Goal: Task Accomplishment & Management: Manage account settings

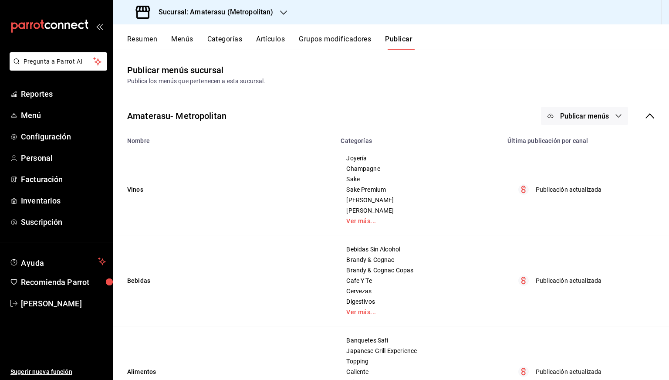
drag, startPoint x: 291, startPoint y: 41, endPoint x: 274, endPoint y: 41, distance: 17.9
click at [274, 41] on div "Resumen Menús Categorías Artículos Grupos modificadores Publicar" at bounding box center [398, 42] width 542 height 15
click at [274, 41] on button "Artículos" at bounding box center [270, 42] width 29 height 15
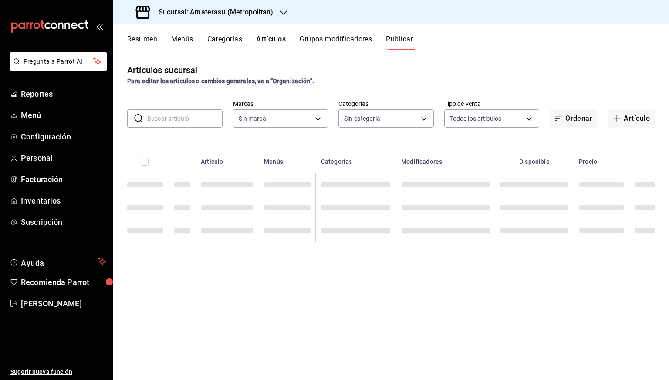
type input "e4cd7fcb-d45b-43ae-a99f-ad4ccfcd9032,f3afaab8-8c3d-4e49-a299-af9bdf6027b2"
click at [198, 121] on input "text" at bounding box center [184, 118] width 75 height 17
type input "e4cd7fcb-d45b-43ae-a99f-ad4ccfcd9032,f3afaab8-8c3d-4e49-a299-af9bdf6027b2"
type input "087d9878-8a04-48ff-ab24-0b3ef0fdf69f,f9a59ea1-282a-4f27-8dee-44d2a5bc8fe2,3473a…"
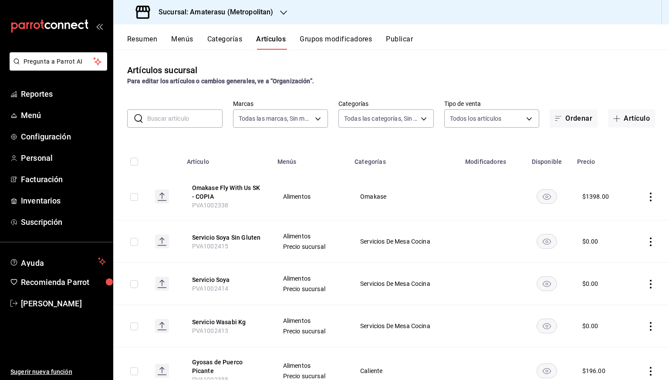
paste input "PVA1002330"
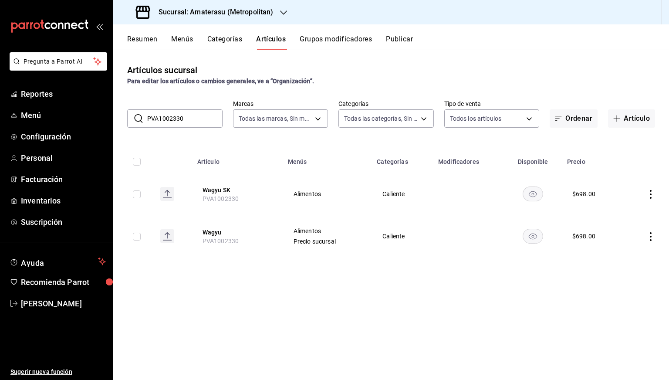
paste input "29"
type input "fish"
click at [213, 7] on h3 "Sucursal: Amaterasu (Metropolitan)" at bounding box center [213, 12] width 122 height 10
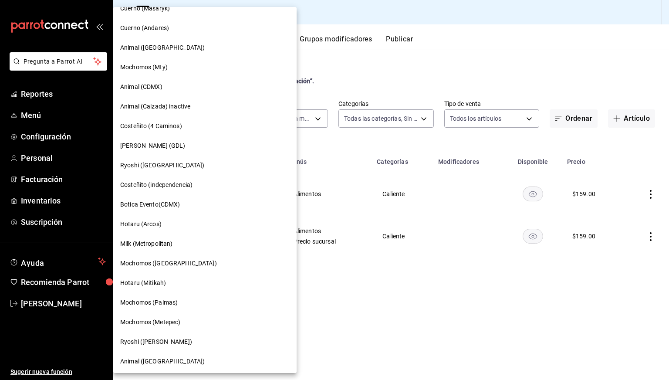
scroll to position [326, 0]
click at [169, 258] on span "Mochomos ([GEOGRAPHIC_DATA])" at bounding box center [168, 262] width 97 height 9
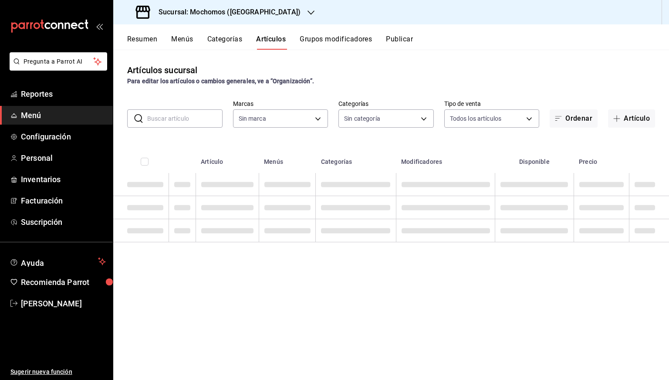
click at [176, 121] on input "text" at bounding box center [184, 118] width 75 height 17
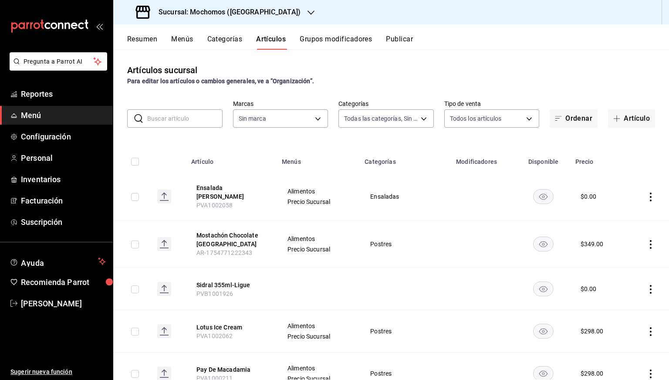
type input "b5f7db86-c3f3-4a8e-b99f-f293bc3b0450,ef28511d-5ee6-483a-9e98-10d431b114fe,2cfe5…"
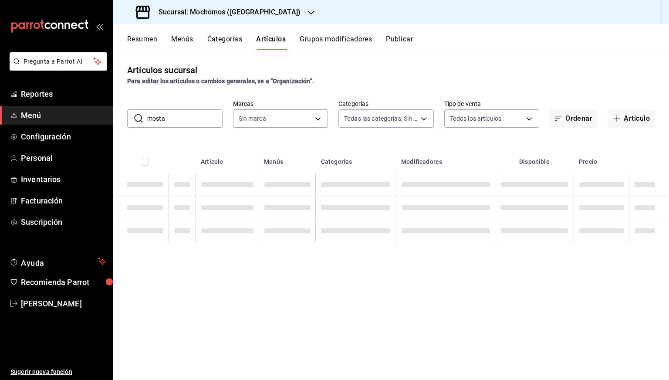
type input "mostac"
type input "81a909d9-58c5-46d1-b07d-4106a63ec642"
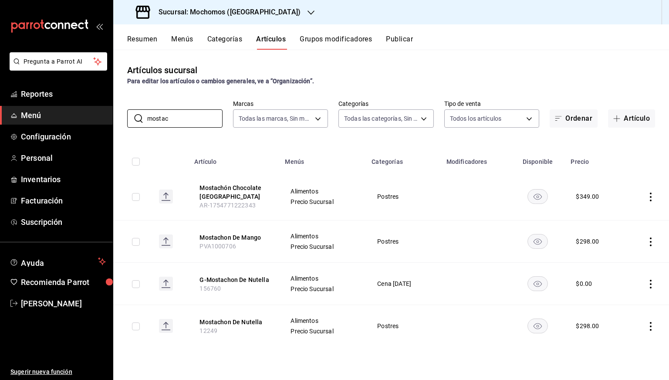
type input "mostac"
drag, startPoint x: 197, startPoint y: 206, endPoint x: 254, endPoint y: 206, distance: 57.1
click at [254, 206] on th "Mostachón Chocolate [GEOGRAPHIC_DATA] [GEOGRAPHIC_DATA]-1754771222343" at bounding box center [234, 196] width 91 height 47
click at [193, 13] on h3 "Sucursal: Mochomos ([GEOGRAPHIC_DATA])" at bounding box center [226, 12] width 149 height 10
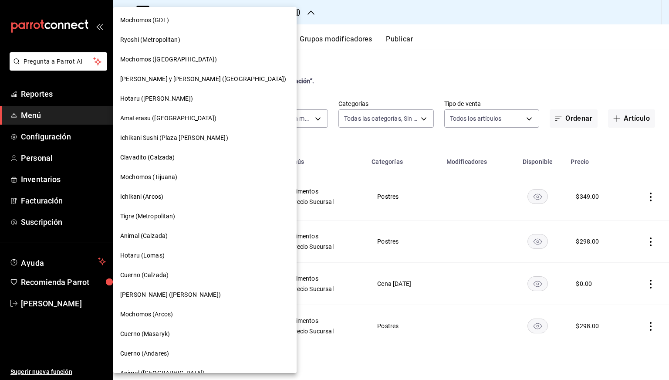
click at [150, 114] on span "Amaterasu ([GEOGRAPHIC_DATA])" at bounding box center [168, 118] width 96 height 9
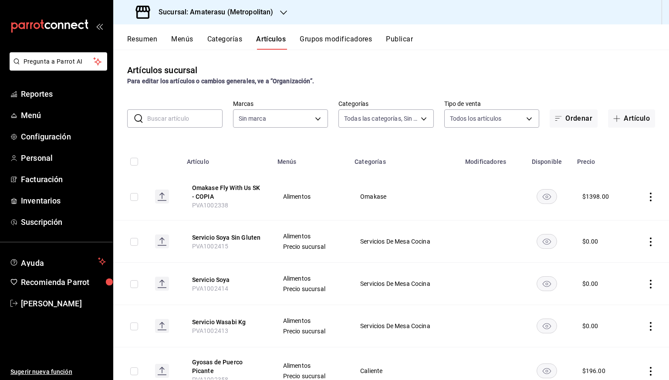
type input "087d9878-8a04-48ff-ab24-0b3ef0fdf69f,f9a59ea1-282a-4f27-8dee-44d2a5bc8fe2,3473a…"
type input "e4cd7fcb-d45b-43ae-a99f-ad4ccfcd9032,f3afaab8-8c3d-4e49-a299-af9bdf6027b2"
click at [186, 123] on input "text" at bounding box center [184, 118] width 75 height 17
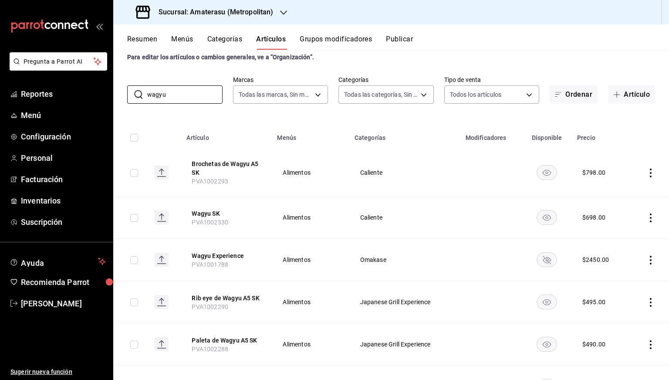
scroll to position [24, 0]
click at [186, 88] on input "wagyu" at bounding box center [184, 94] width 75 height 17
paste input "PVA1001793"
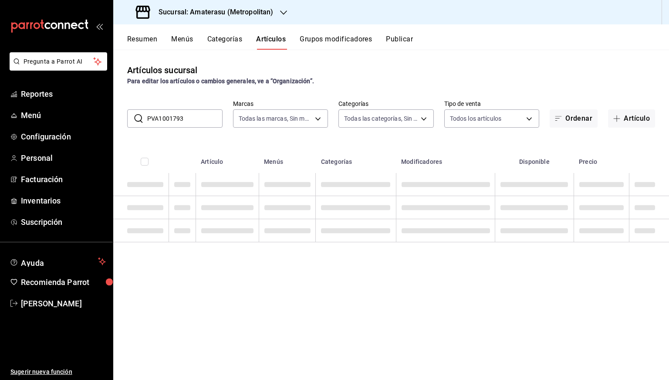
scroll to position [0, 0]
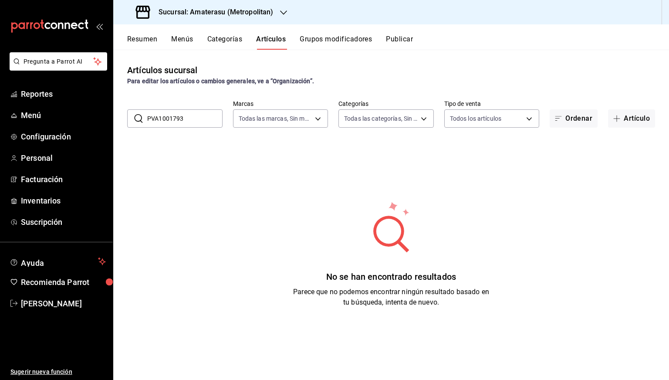
type input "PVA1001793"
click at [408, 77] on div "Para editar los artículos o cambios generales, ve a “Organización”." at bounding box center [391, 81] width 528 height 9
click at [203, 119] on input "PVA1001793" at bounding box center [184, 118] width 75 height 17
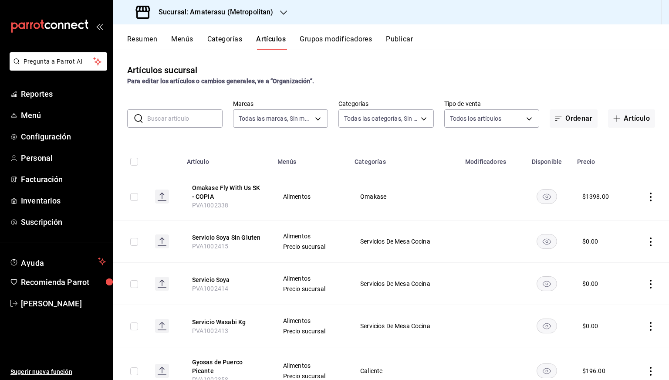
click at [253, 78] on strong "Para editar los artículos o cambios generales, ve a “Organización”." at bounding box center [220, 81] width 187 height 7
click at [211, 3] on div "Sucursal: Amaterasu (Metropolitan)" at bounding box center [205, 12] width 170 height 24
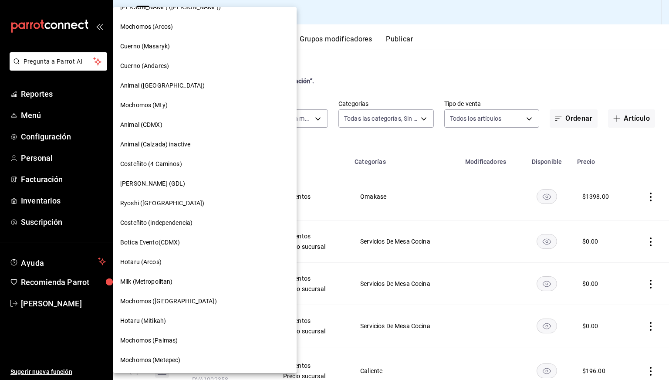
scroll to position [308, 0]
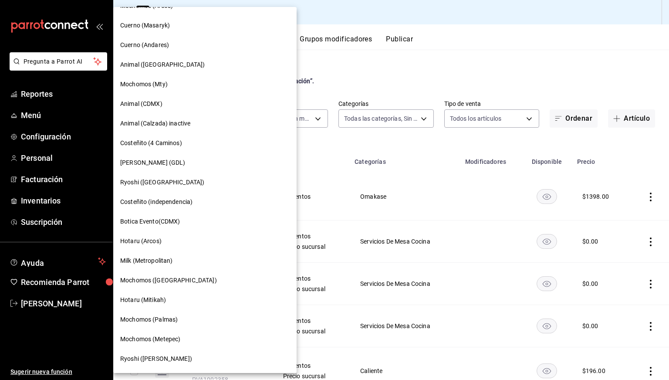
click at [155, 180] on span "Ryoshi ([GEOGRAPHIC_DATA])" at bounding box center [162, 182] width 84 height 9
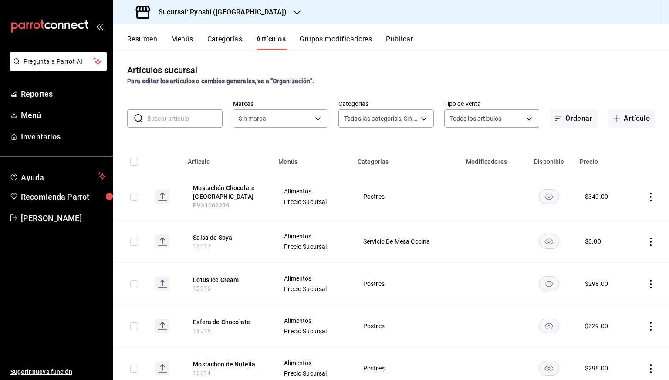
type input "cac91b0d-36d9-4c91-ae8f-f0337e3062a3,85315008-b38c-4609-9071-854245cf735d,eb768…"
type input "26ca50e5-a845-484f-a54e-8a4432b79f59,e80bf875-3c9c-4ad9-8c6a-14c8262011fc"
click at [43, 101] on link "Reportes" at bounding box center [56, 94] width 113 height 19
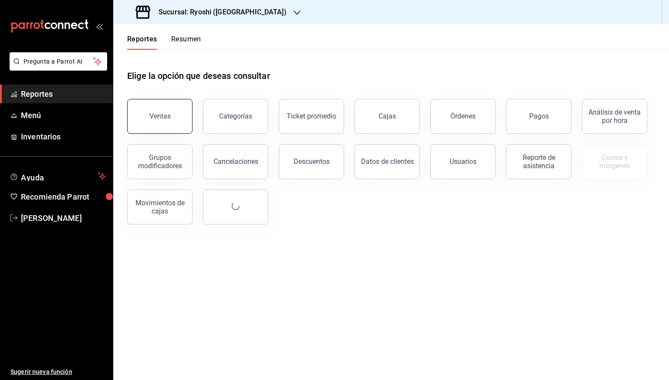
click at [132, 114] on button "Ventas" at bounding box center [159, 116] width 65 height 35
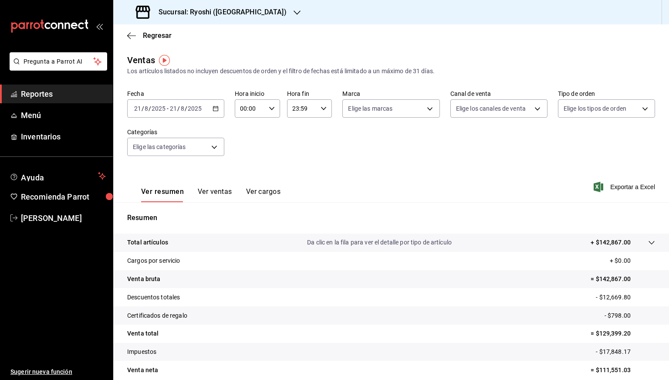
click at [216, 109] on icon "button" at bounding box center [216, 108] width 6 height 6
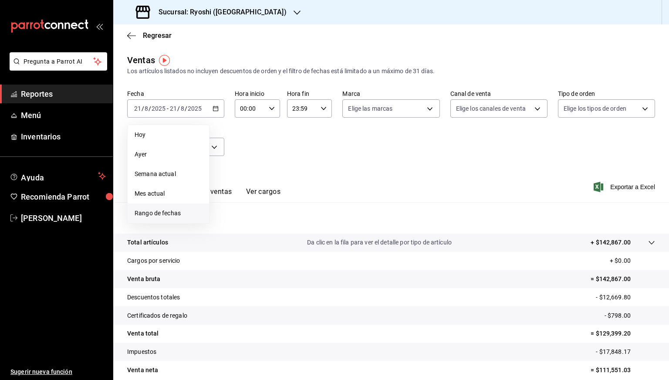
click at [163, 212] on span "Rango de fechas" at bounding box center [169, 213] width 68 height 9
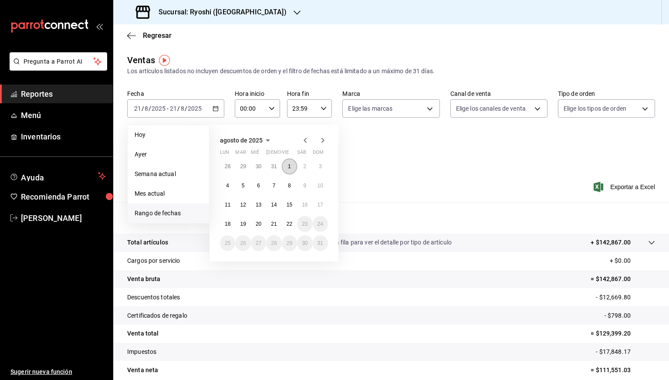
click at [282, 164] on button "1" at bounding box center [289, 167] width 15 height 16
click at [287, 224] on abbr "22" at bounding box center [290, 224] width 6 height 6
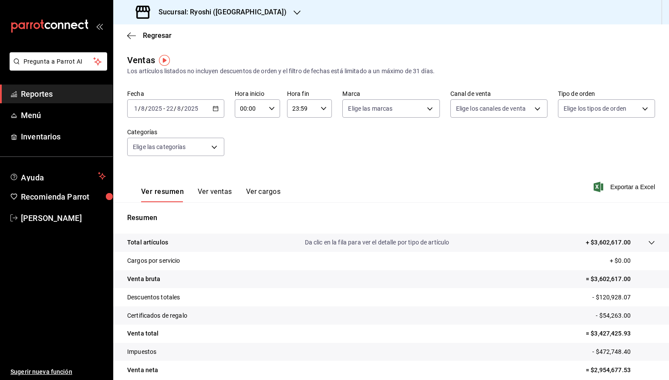
click at [620, 187] on span "Exportar a Excel" at bounding box center [625, 187] width 60 height 10
click at [195, 12] on h3 "Sucursal: Ryoshi ([GEOGRAPHIC_DATA])" at bounding box center [219, 12] width 135 height 10
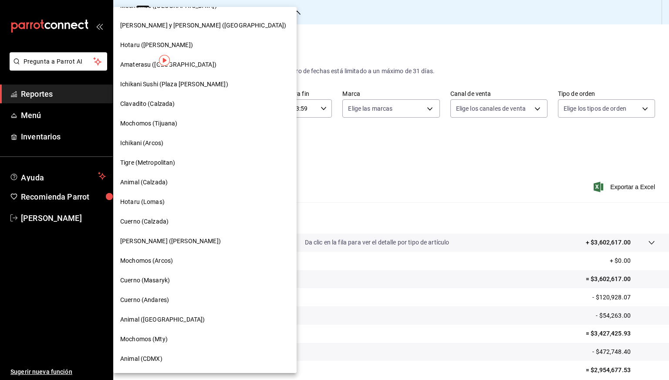
scroll to position [57, 0]
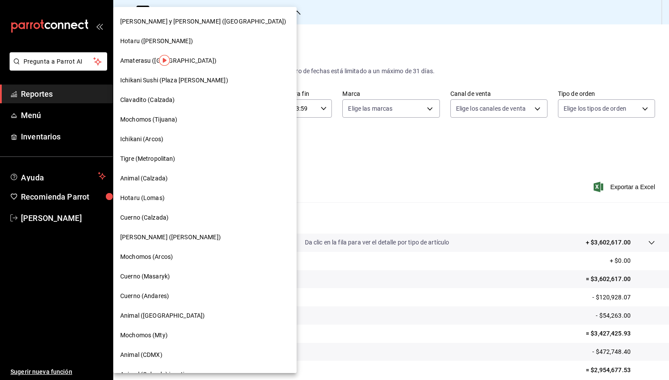
click at [148, 215] on span "Cuerno (Calzada)" at bounding box center [144, 217] width 48 height 9
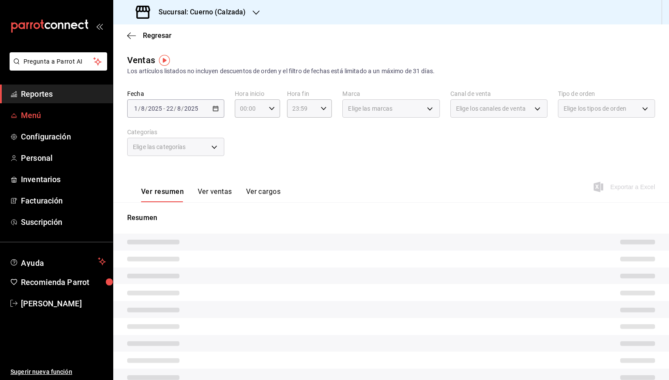
click at [22, 114] on span "Menú" at bounding box center [63, 115] width 85 height 12
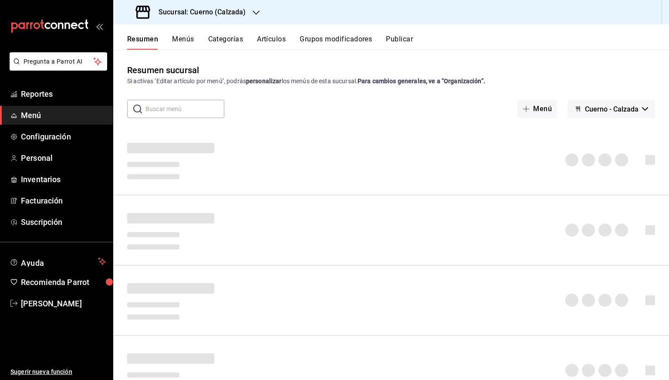
click at [273, 39] on button "Artículos" at bounding box center [271, 42] width 29 height 15
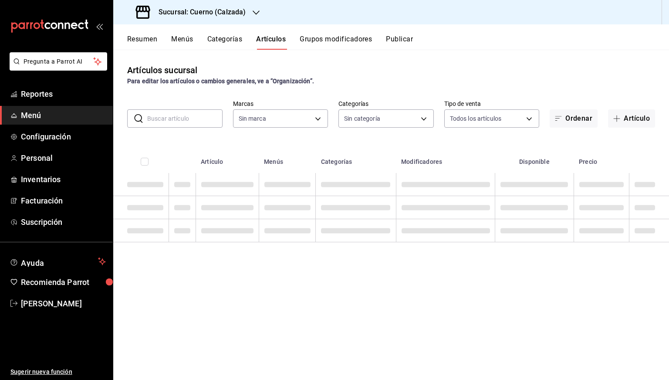
click at [172, 112] on input "text" at bounding box center [184, 118] width 75 height 17
paste input "PVA1002057"
type input "PVA1002057"
type input "b7ae777b-2dfc-42e0-9650-6cefdf37a424,c000f1c0-fb9f-4016-8e6a-f0d1e83e893d"
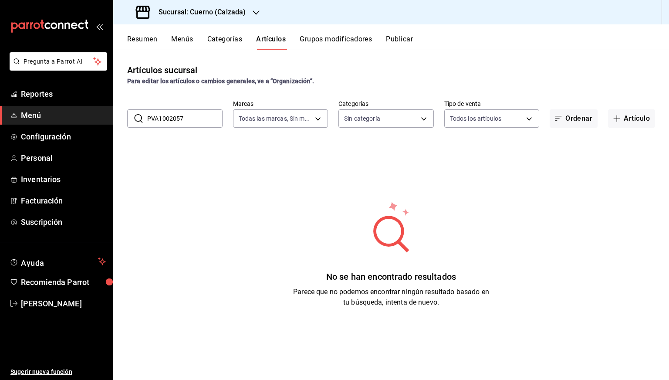
click at [197, 114] on input "PVA1002057" at bounding box center [184, 118] width 75 height 17
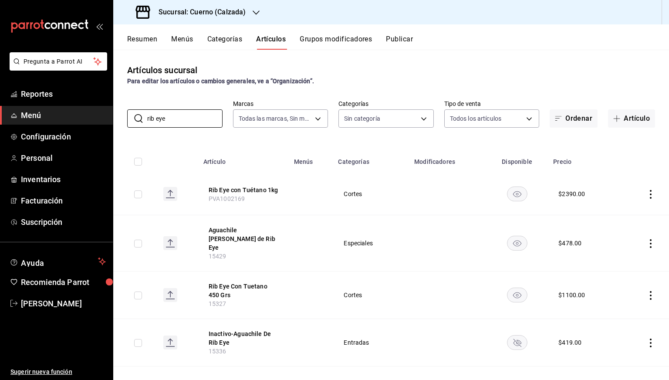
type input "rib eye"
click at [215, 5] on div "Sucursal: Cuerno (Calzada)" at bounding box center [191, 12] width 143 height 24
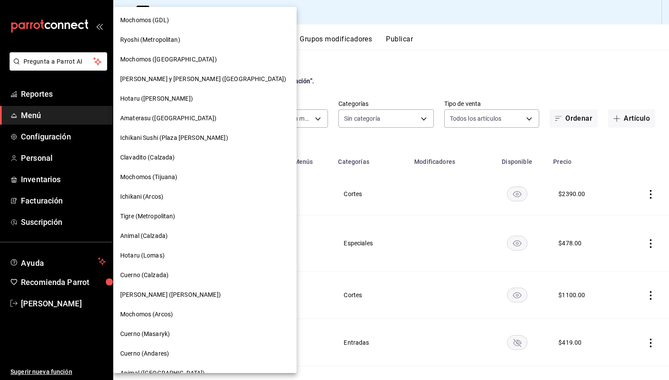
click at [289, 140] on div at bounding box center [334, 190] width 669 height 380
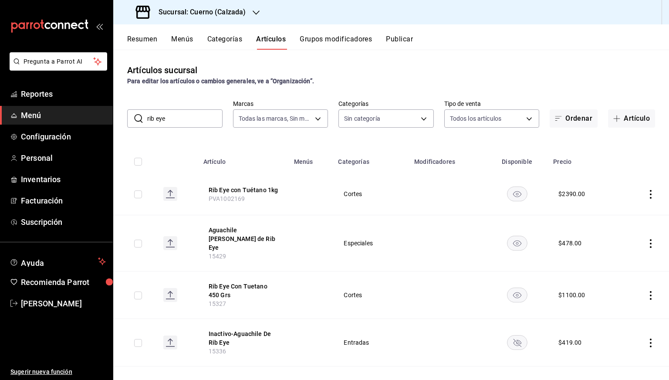
click at [646, 196] on icon "actions" at bounding box center [650, 194] width 9 height 9
click at [625, 215] on span "Editar" at bounding box center [618, 214] width 23 height 9
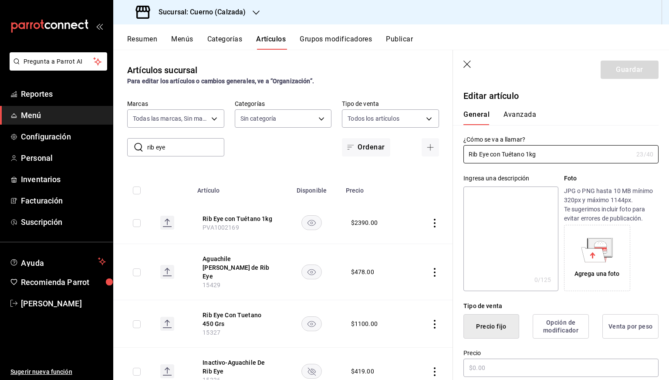
type input "$2390.00"
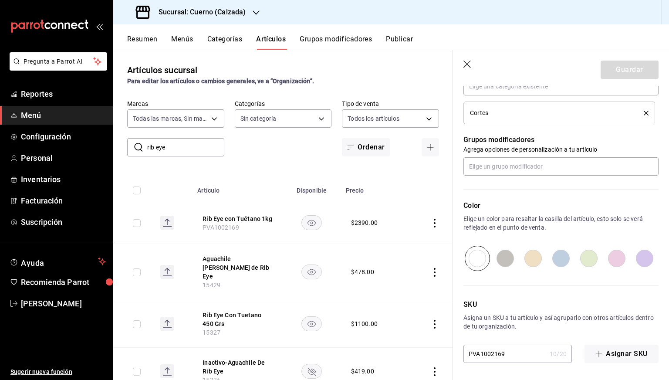
click at [518, 353] on input "PVA1002169" at bounding box center [504, 353] width 83 height 17
paste input "057"
click at [518, 353] on input "PVA1002057" at bounding box center [504, 353] width 83 height 17
type input "PVA1002057"
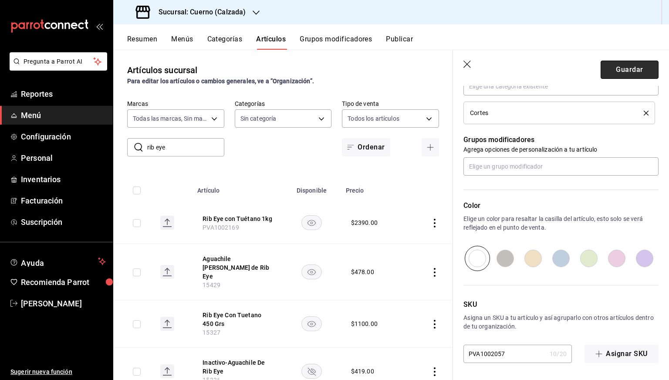
click at [616, 67] on button "Guardar" at bounding box center [630, 70] width 58 height 18
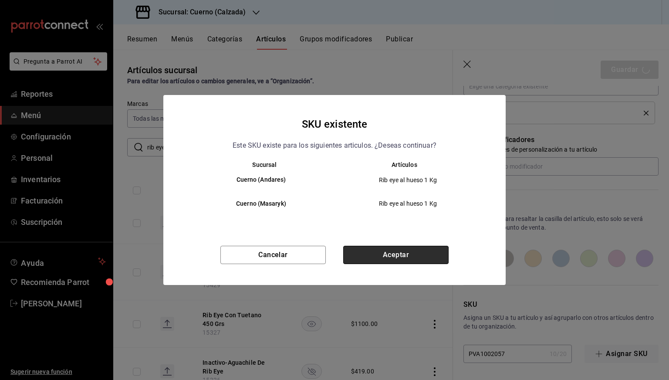
click at [385, 247] on button "Aceptar" at bounding box center [395, 255] width 105 height 18
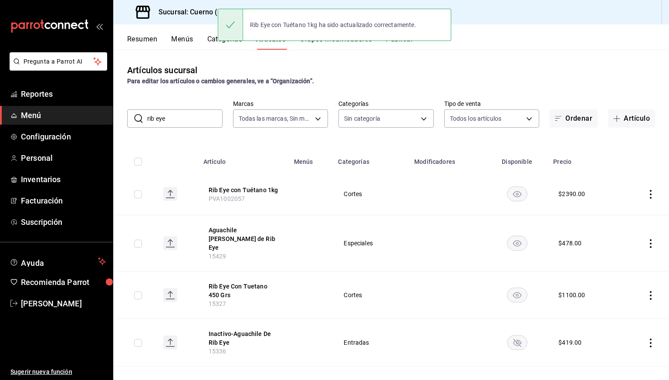
click at [191, 120] on input "rib eye" at bounding box center [184, 118] width 75 height 17
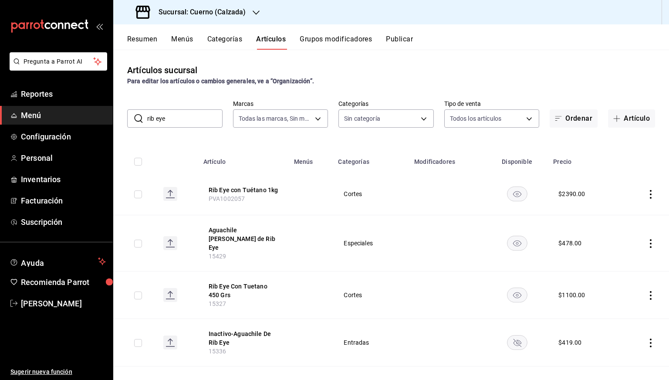
click at [229, 24] on div "Sucursal: Cuerno (Calzada)" at bounding box center [191, 12] width 143 height 24
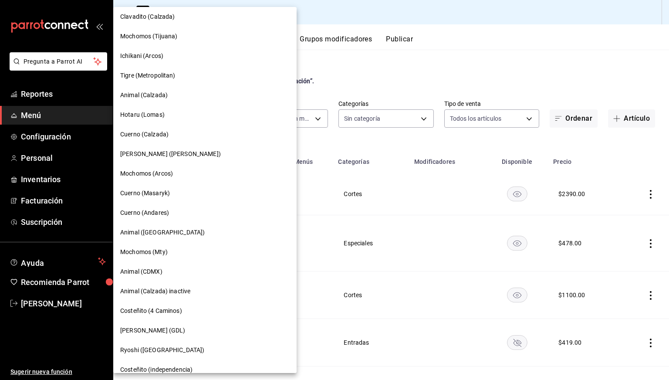
scroll to position [140, 0]
click at [143, 260] on div "Mochomos (Mty)" at bounding box center [204, 253] width 183 height 20
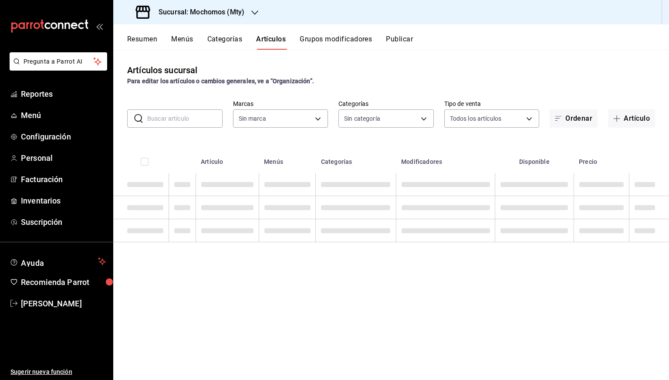
type input "b352ad34-a903-4246-b8b1-197398375429"
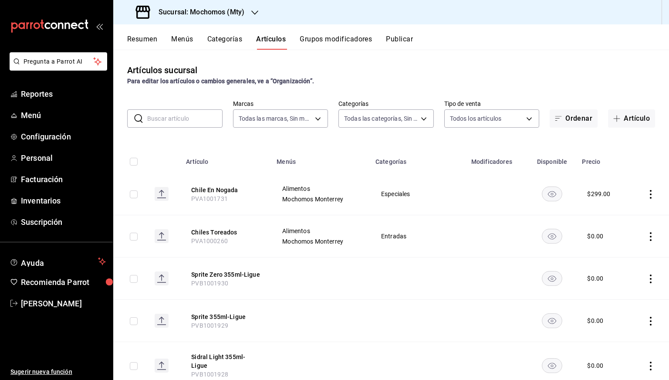
type input "ca062f0f-28a6-4a2e-835a-bf626b46f614,ff02f0f8-cf27-4ea8-b513-1d5c0356e4fc,aaf97…"
click at [223, 14] on h3 "Sucursal: Mochomos (Mty)" at bounding box center [198, 12] width 93 height 10
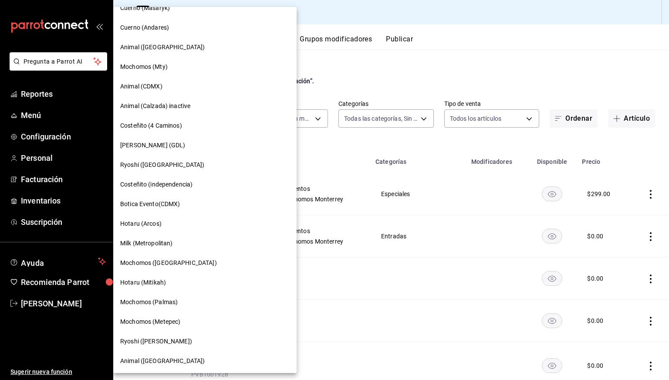
scroll to position [324, 0]
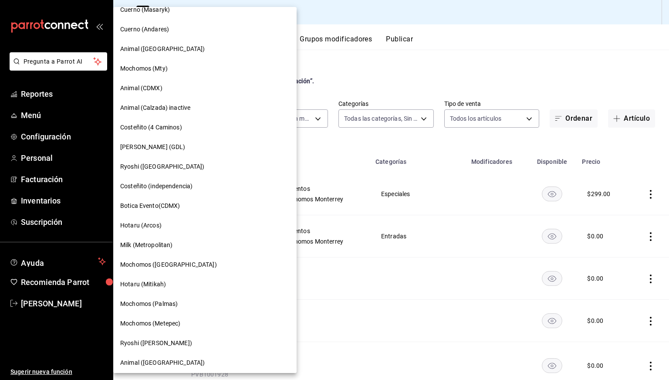
click at [150, 85] on span "Animal (CDMX)" at bounding box center [141, 88] width 42 height 9
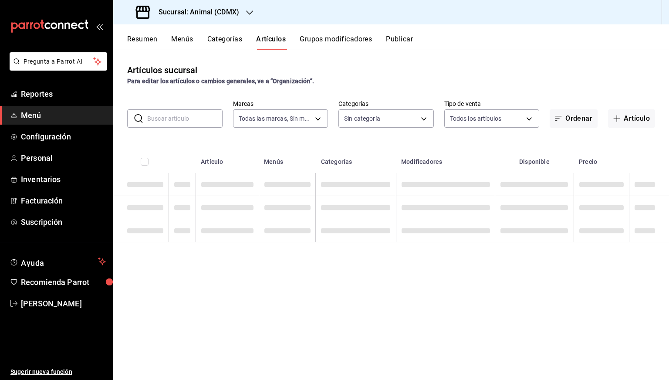
type input "cb0f6aec-1481-4e37-861c-bab9b3a65b14"
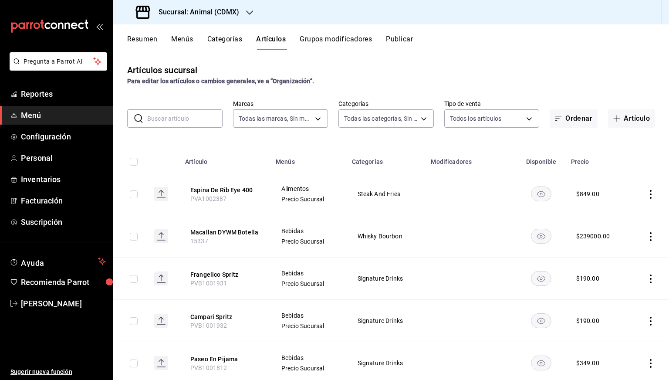
type input "281688af-6220-48ae-86b9-ca5e6f63eb3e,2ffeebaa-176c-4024-95f8-553ffecca8da,37769…"
click at [164, 115] on input "text" at bounding box center [184, 118] width 75 height 17
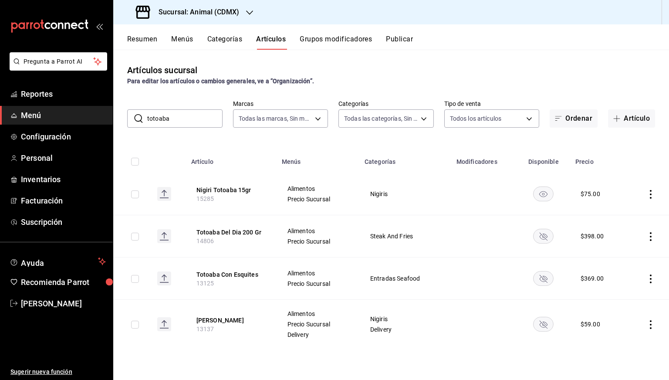
click at [176, 122] on input "totoaba" at bounding box center [184, 118] width 75 height 17
paste input "13044"
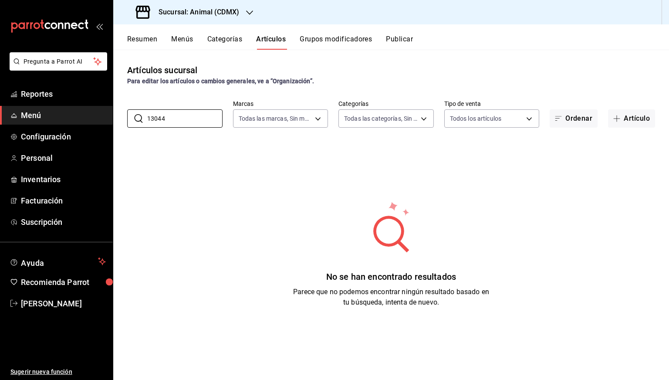
type input "13044"
click at [197, 3] on div "Sucursal: Animal (CDMX)" at bounding box center [188, 12] width 136 height 24
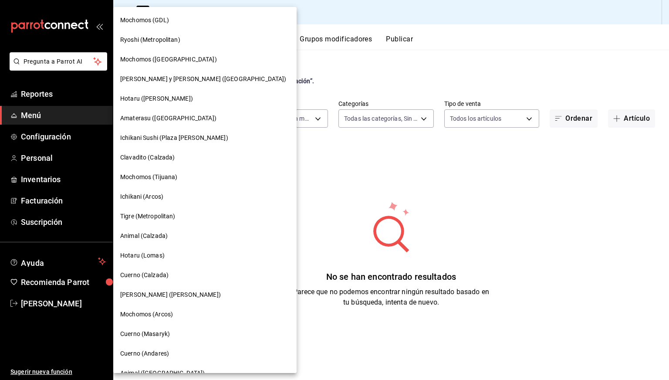
drag, startPoint x: 150, startPoint y: 223, endPoint x: 146, endPoint y: 236, distance: 14.1
click at [146, 236] on span "Animal (Calzada)" at bounding box center [143, 235] width 47 height 9
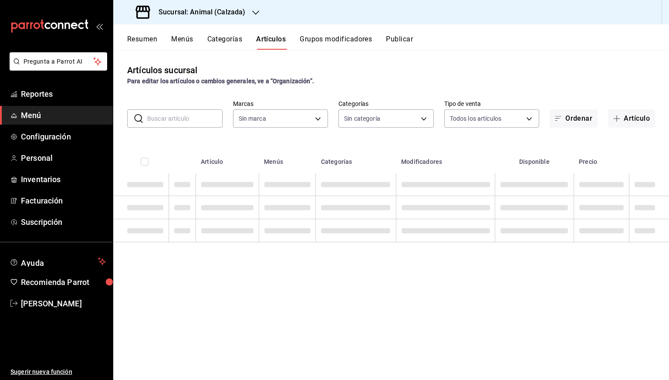
click at [174, 123] on input "text" at bounding box center [184, 118] width 75 height 17
paste input "13044"
type input "13044"
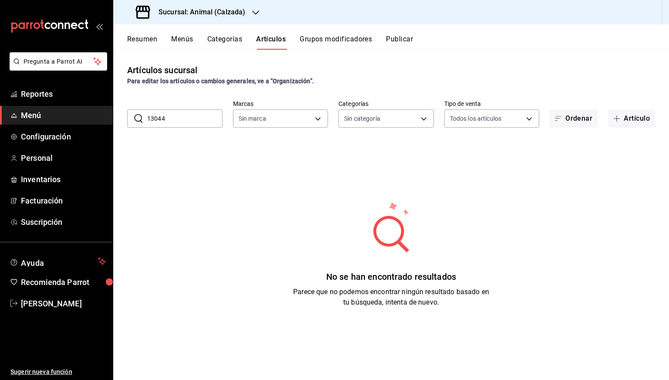
type input "e26472f3-9262-489d-bcba-4c6b034529c7"
click at [174, 123] on input "13044" at bounding box center [184, 118] width 75 height 17
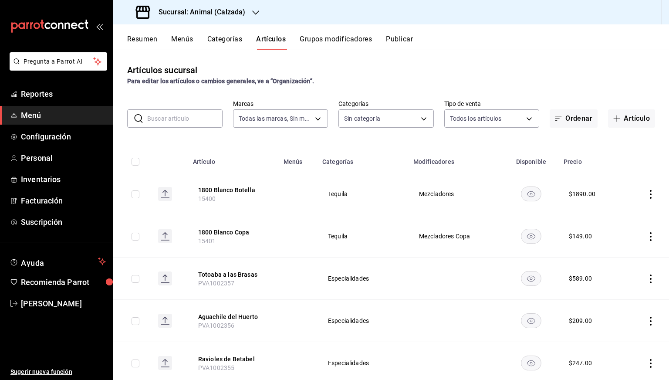
click at [561, 53] on div "Artículos sucursal Para editar los artículos o cambios generales, ve a “Organiz…" at bounding box center [391, 215] width 556 height 330
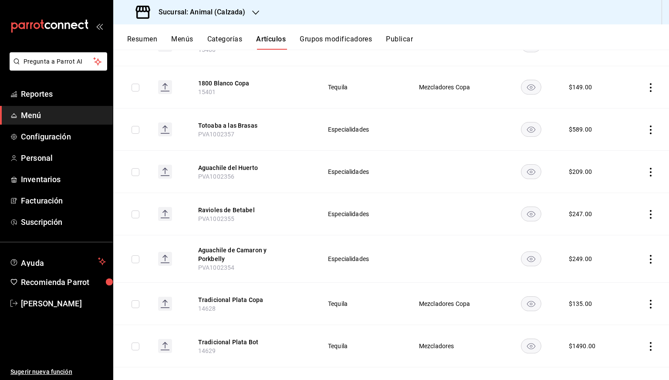
scroll to position [0, 0]
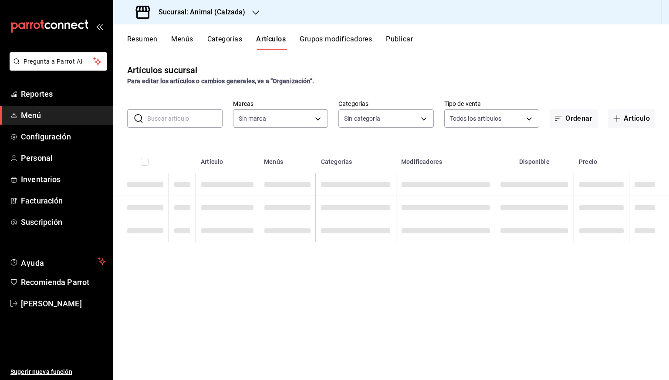
type input "e26472f3-9262-489d-bcba-4c6b034529c7"
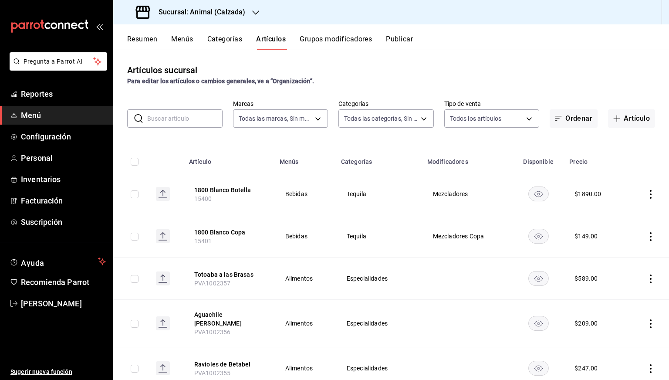
type input "5d35a5f4-3063-4397-a550-a8f4eca83956,9bcdf976-3d2d-44f2-8aa2-d656f6bc4aaa,d84f4…"
